Goal: Entertainment & Leisure: Consume media (video, audio)

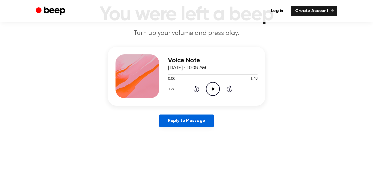
scroll to position [40, 0]
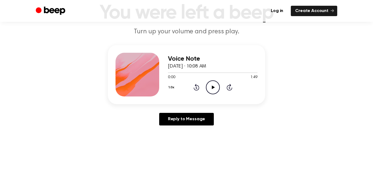
click at [214, 88] on icon "Play Audio" at bounding box center [213, 87] width 14 height 14
click at [212, 88] on icon "Pause Audio" at bounding box center [213, 87] width 14 height 14
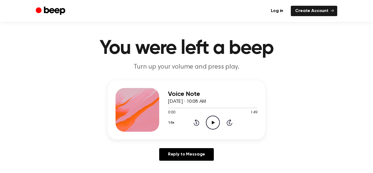
scroll to position [5, 0]
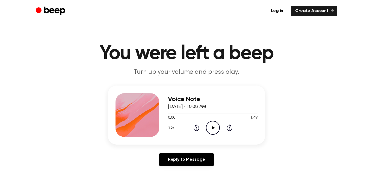
click at [215, 126] on icon "Play Audio" at bounding box center [213, 128] width 14 height 14
click at [171, 128] on button "1.0x" at bounding box center [172, 127] width 8 height 9
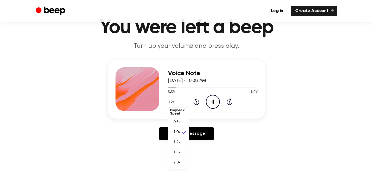
scroll to position [27, 0]
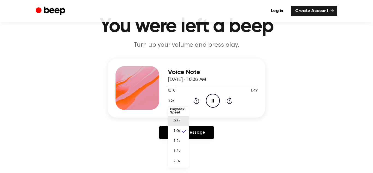
click at [176, 122] on span "0.8x" at bounding box center [176, 121] width 7 height 6
click at [196, 101] on icon "Rewind 5 seconds" at bounding box center [196, 100] width 6 height 7
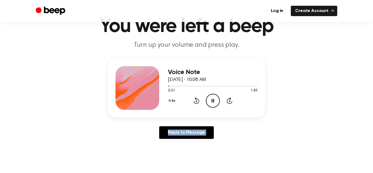
click at [196, 101] on icon "Rewind 5 seconds" at bounding box center [196, 100] width 6 height 7
click at [174, 102] on button "0.8x" at bounding box center [173, 100] width 10 height 9
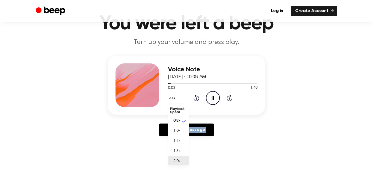
scroll to position [33, 0]
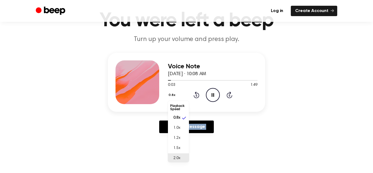
click at [168, 154] on li "2.0x" at bounding box center [178, 158] width 21 height 10
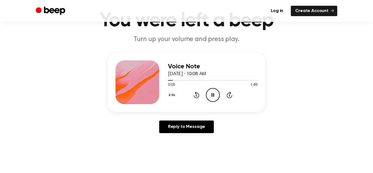
click at [196, 94] on icon "Rewind 5 seconds" at bounding box center [196, 94] width 6 height 7
click at [196, 95] on icon at bounding box center [195, 95] width 1 height 2
click at [213, 96] on icon "Pause Audio" at bounding box center [213, 95] width 14 height 14
click at [171, 96] on button "2.0x" at bounding box center [172, 94] width 9 height 9
click at [179, 126] on span "1.0x" at bounding box center [176, 127] width 7 height 6
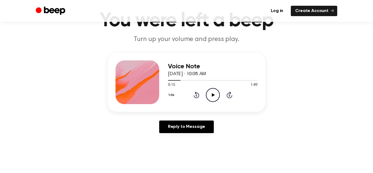
click at [198, 95] on icon "Rewind 5 seconds" at bounding box center [196, 94] width 6 height 7
click at [212, 95] on icon at bounding box center [213, 95] width 3 height 4
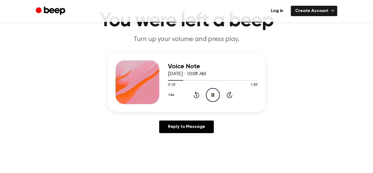
click at [211, 94] on icon "Pause Audio" at bounding box center [213, 95] width 14 height 14
click at [200, 95] on div "1.0x Rewind 5 seconds Play Audio Skip 5 seconds" at bounding box center [213, 95] width 90 height 14
click at [195, 98] on div "1.0x Rewind 5 seconds Play Audio Skip 5 seconds" at bounding box center [213, 95] width 90 height 14
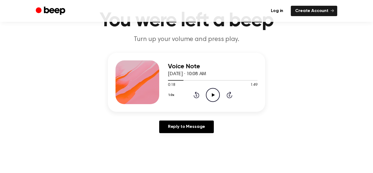
click at [195, 95] on icon "Rewind 5 seconds" at bounding box center [196, 94] width 6 height 7
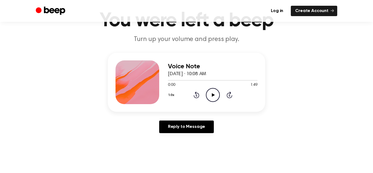
click at [267, 120] on div "Voice Note August 19, 2025 · 10:08 AM 0:00 1:49 Your browser does not support t…" at bounding box center [187, 95] width 360 height 85
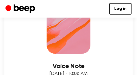
scroll to position [122, 0]
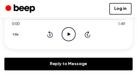
click at [65, 29] on icon "Play Audio" at bounding box center [68, 34] width 14 height 14
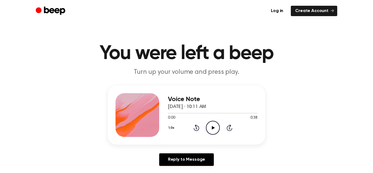
click at [217, 127] on icon "Play Audio" at bounding box center [213, 128] width 14 height 14
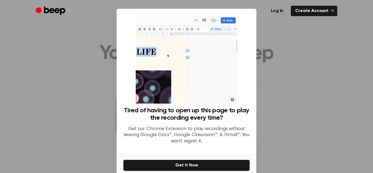
click at [278, 24] on div at bounding box center [186, 86] width 373 height 173
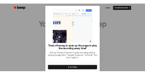
scroll to position [16, 0]
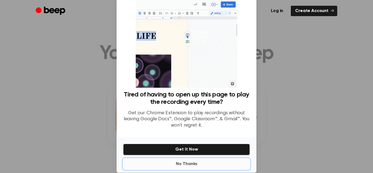
click at [186, 165] on button "No Thanks" at bounding box center [186, 163] width 127 height 11
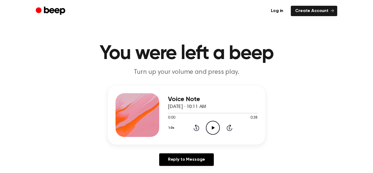
click at [215, 124] on icon "Play Audio" at bounding box center [213, 128] width 14 height 14
click at [210, 130] on icon "Pause Audio" at bounding box center [213, 128] width 14 height 14
click at [197, 127] on icon "Rewind 5 seconds" at bounding box center [196, 127] width 6 height 7
click at [196, 126] on icon "Rewind 5 seconds" at bounding box center [196, 127] width 6 height 7
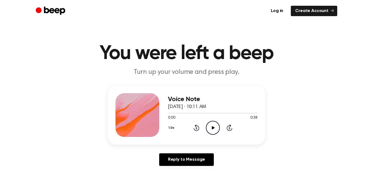
click at [196, 126] on icon at bounding box center [197, 127] width 6 height 7
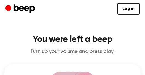
click at [97, 46] on header "You were left a beep Turn up your volume and press play." at bounding box center [72, 45] width 136 height 20
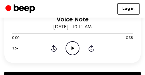
scroll to position [113, 0]
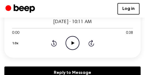
click at [74, 41] on icon "Play Audio" at bounding box center [73, 43] width 14 height 14
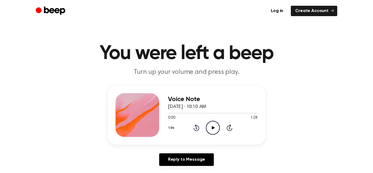
click at [215, 127] on icon "Play Audio" at bounding box center [213, 128] width 14 height 14
click at [213, 128] on icon "Pause Audio" at bounding box center [213, 128] width 14 height 14
click at [193, 128] on icon "Rewind 5 seconds" at bounding box center [196, 127] width 6 height 7
click at [195, 127] on icon "Rewind 5 seconds" at bounding box center [196, 127] width 6 height 7
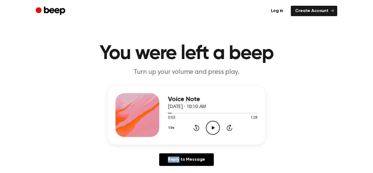
click at [194, 127] on icon "Rewind 5 seconds" at bounding box center [196, 127] width 6 height 7
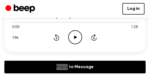
scroll to position [122, 0]
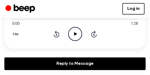
click at [71, 29] on icon "Play Audio" at bounding box center [75, 34] width 14 height 14
